Goal: Task Accomplishment & Management: Use online tool/utility

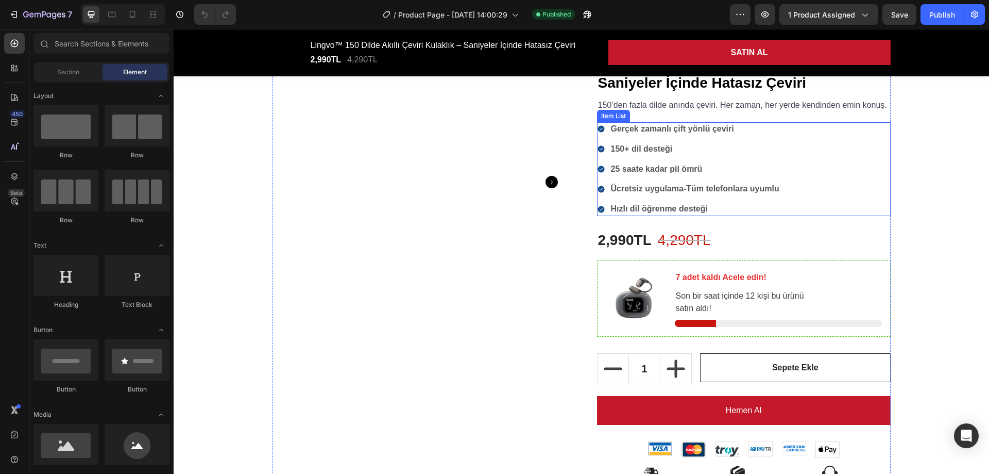
scroll to position [155, 0]
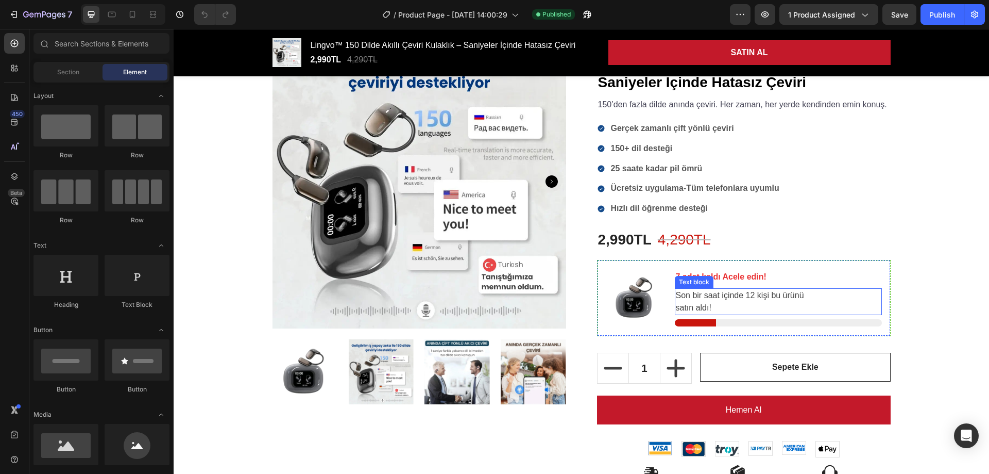
click at [738, 312] on p "Son bir saat içinde 12 kişi bu ürünü satın aldı!" at bounding box center [778, 301] width 205 height 25
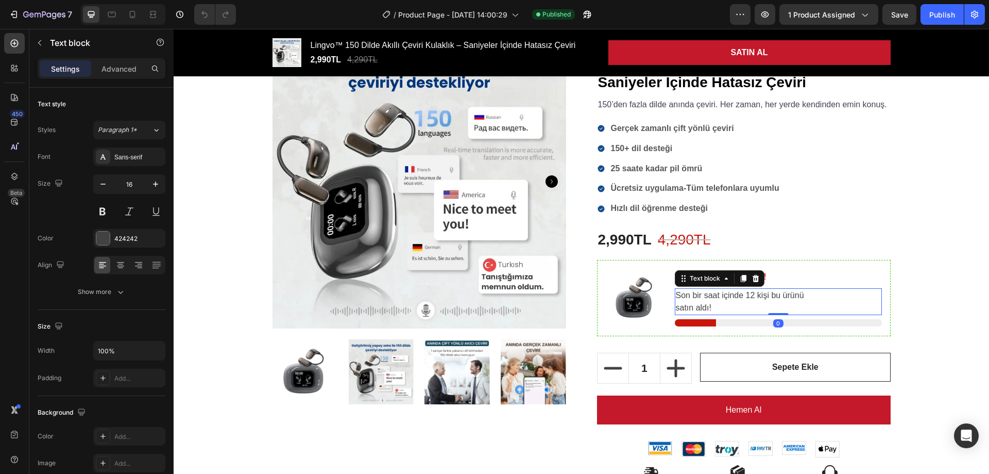
click at [738, 312] on p "Son bir saat içinde 12 kişi bu ürünü satın aldı!" at bounding box center [778, 301] width 205 height 25
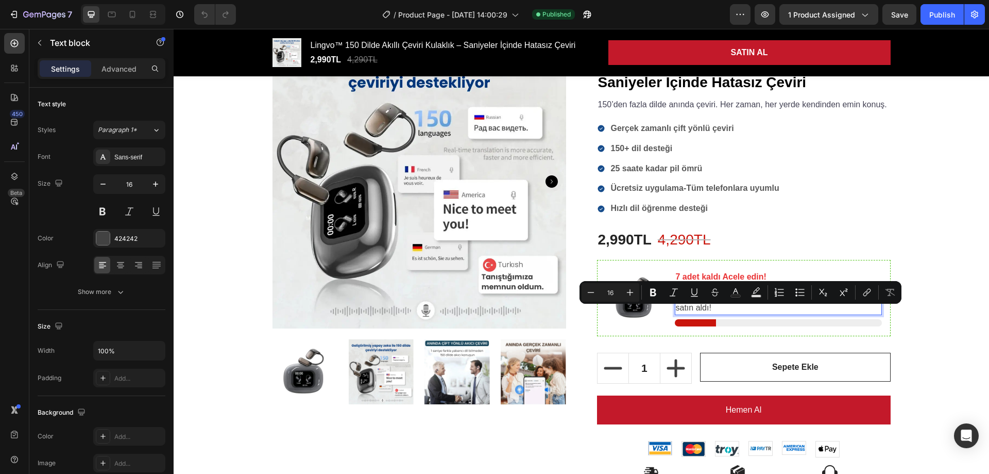
click at [754, 312] on p "Son bir saat içinde 12 kişi bu ürünü satın aldı!" at bounding box center [778, 301] width 205 height 25
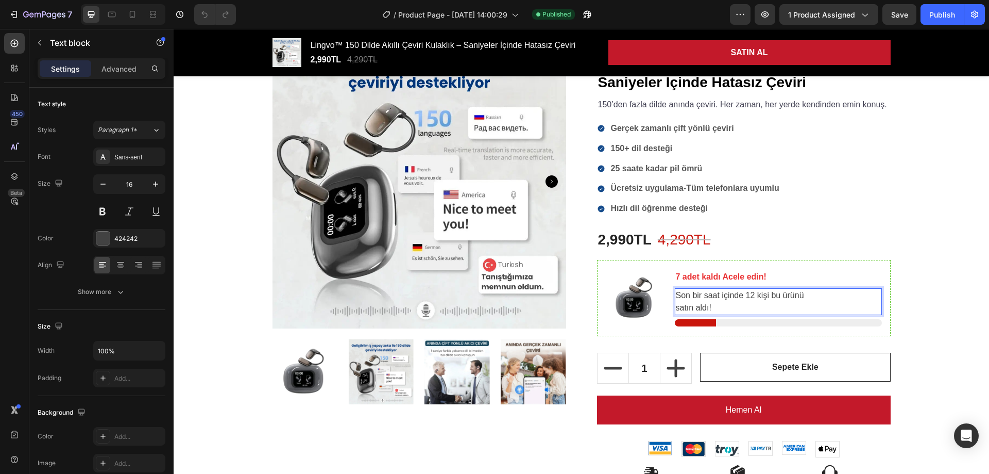
click at [745, 312] on p "Son bir saat içinde 12 kişi bu ürünü satın aldı!" at bounding box center [778, 301] width 205 height 25
click at [744, 312] on p "Son bir saat içinde 12 kişi bu ürünü satın aldı!" at bounding box center [778, 301] width 205 height 25
click at [679, 283] on p "7 adet kaldı Acele edin!" at bounding box center [778, 277] width 205 height 12
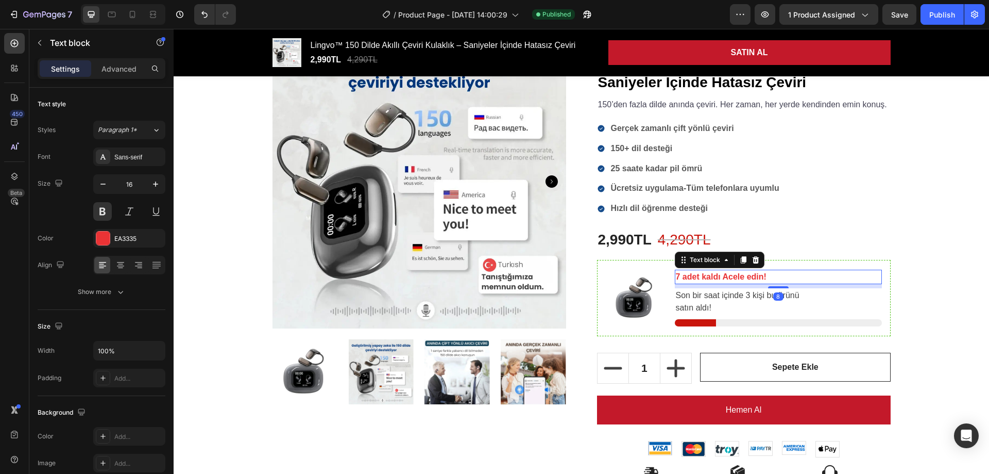
click at [676, 283] on p "7 adet kaldı Acele edin!" at bounding box center [778, 277] width 205 height 12
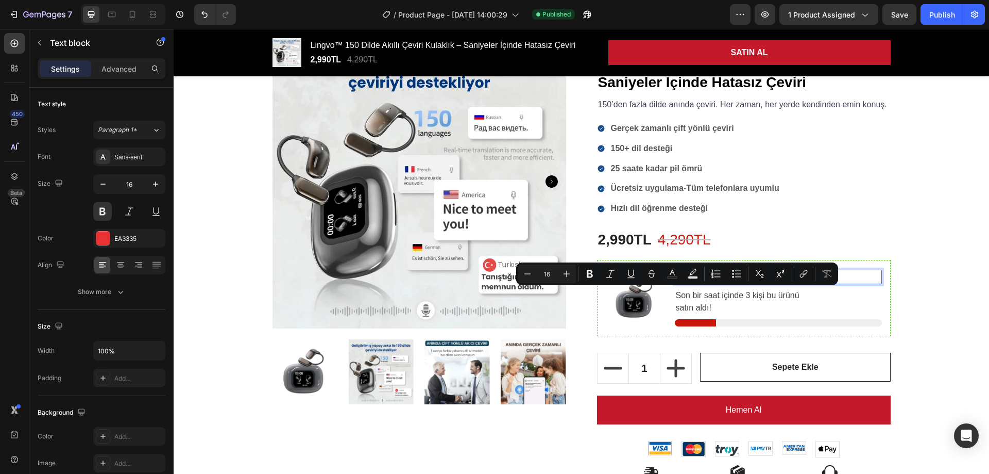
click at [676, 283] on p "7 adet kaldı Acele edin!" at bounding box center [778, 277] width 205 height 12
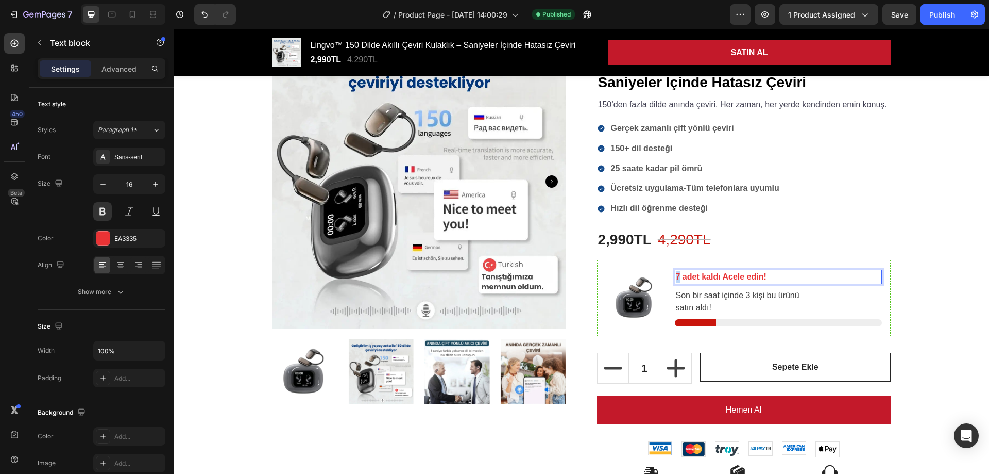
click at [676, 283] on p "7 adet kaldı Acele edin!" at bounding box center [778, 277] width 205 height 12
click at [928, 287] on div "AKICI VE DOĞAL ÇEVİRİ İLE ÖZGÜVENLE KONUŞ! Heading Row Product Images Icon Icon…" at bounding box center [581, 320] width 800 height 681
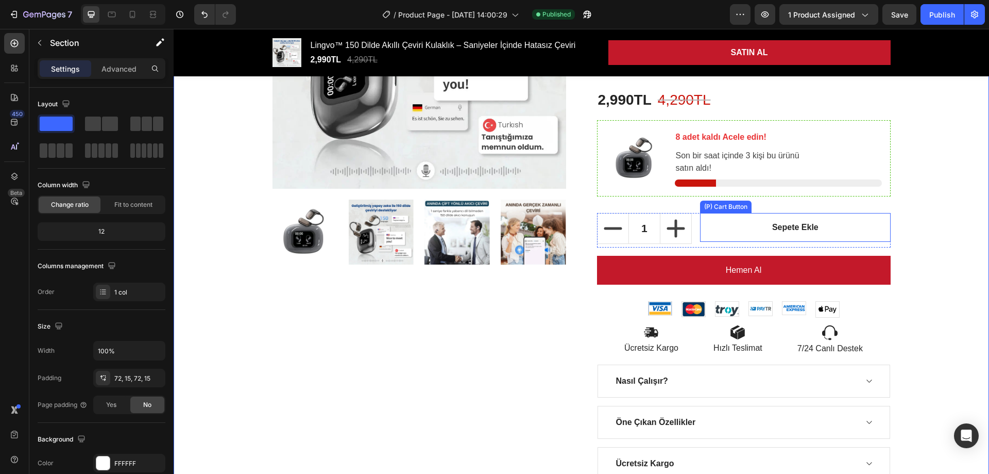
scroll to position [309, 0]
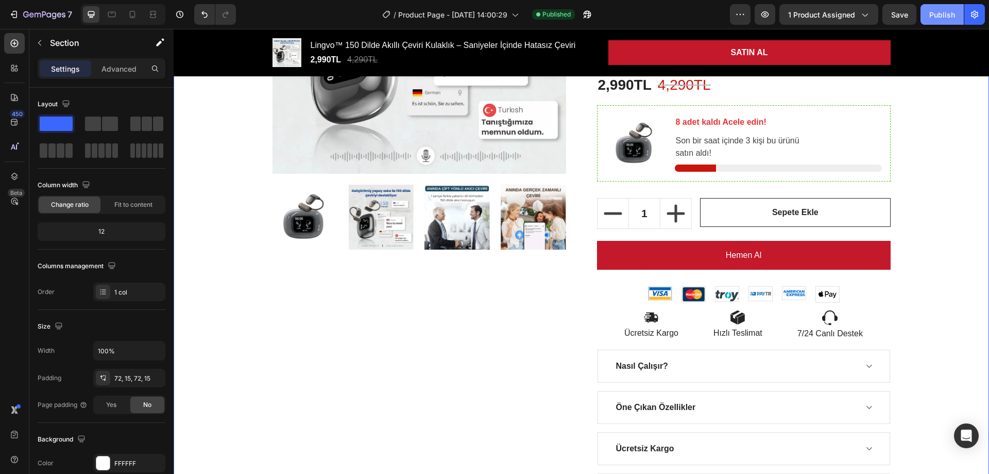
click at [942, 15] on div "Publish" at bounding box center [943, 14] width 26 height 11
click at [23, 13] on icon "button" at bounding box center [44, 15] width 42 height 9
